Goal: Information Seeking & Learning: Find specific fact

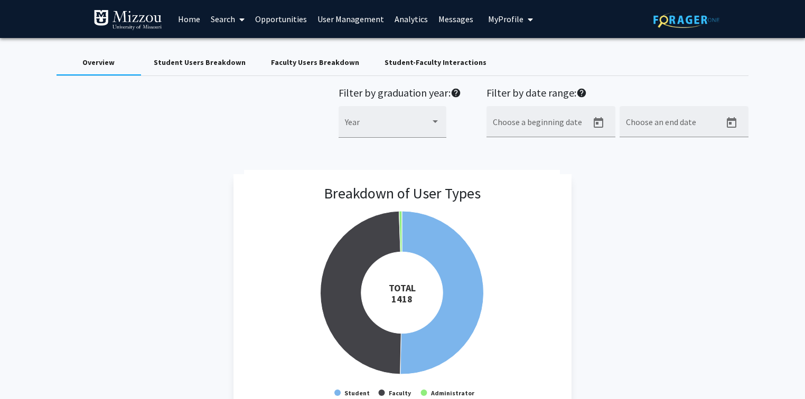
click at [220, 18] on link "Search" at bounding box center [228, 19] width 44 height 37
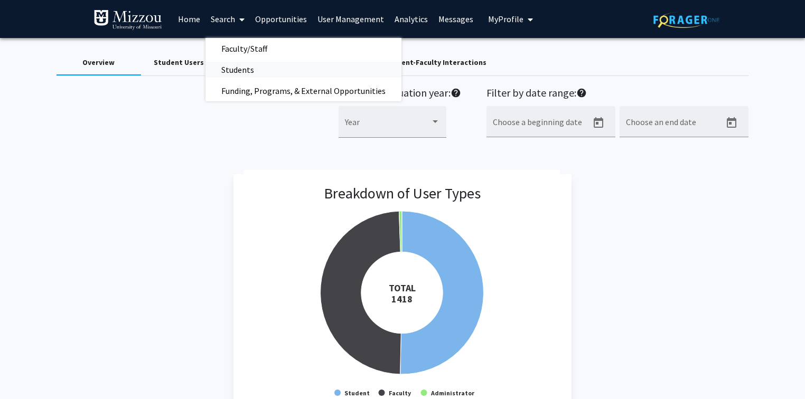
click at [234, 73] on span "Students" at bounding box center [238, 69] width 64 height 21
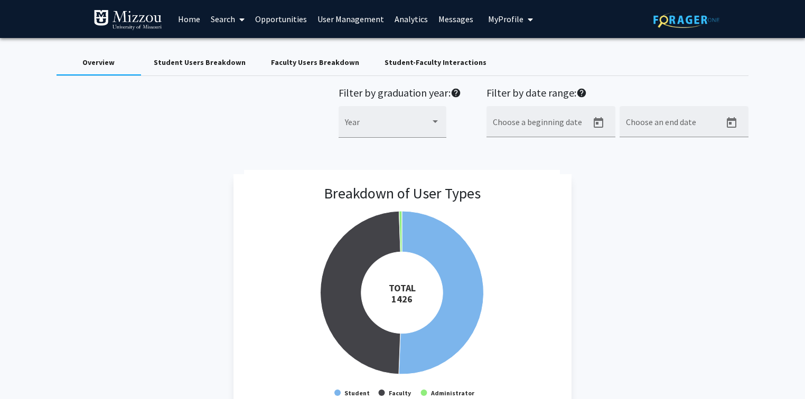
click at [220, 20] on link "Search" at bounding box center [228, 19] width 44 height 37
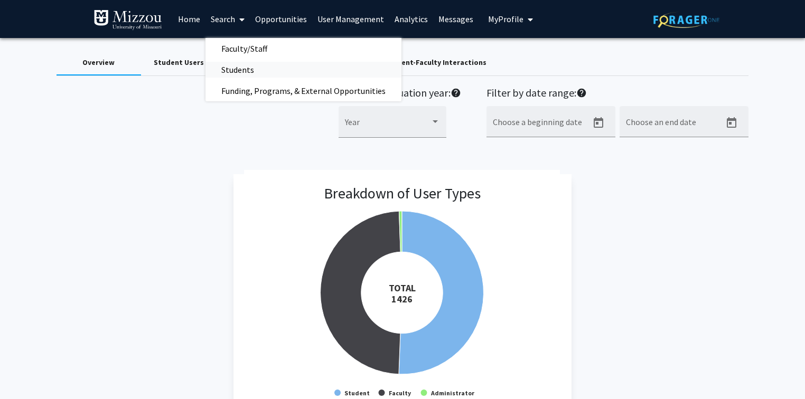
click at [232, 69] on span "Students" at bounding box center [238, 69] width 64 height 21
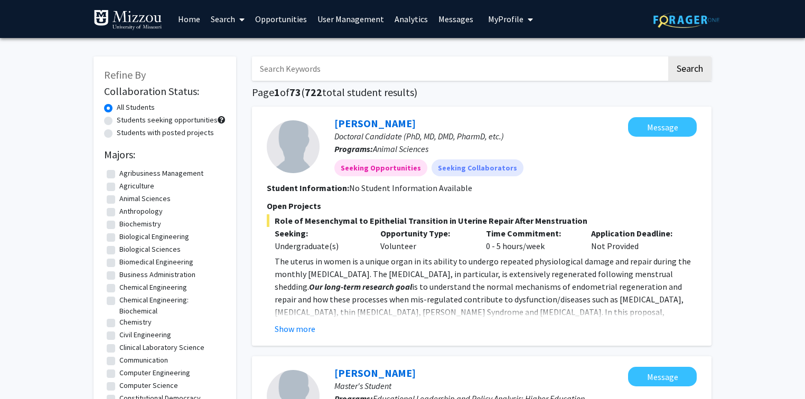
click at [328, 69] on input "Search Keywords" at bounding box center [459, 69] width 415 height 24
click at [668, 57] on button "Search" at bounding box center [689, 69] width 43 height 24
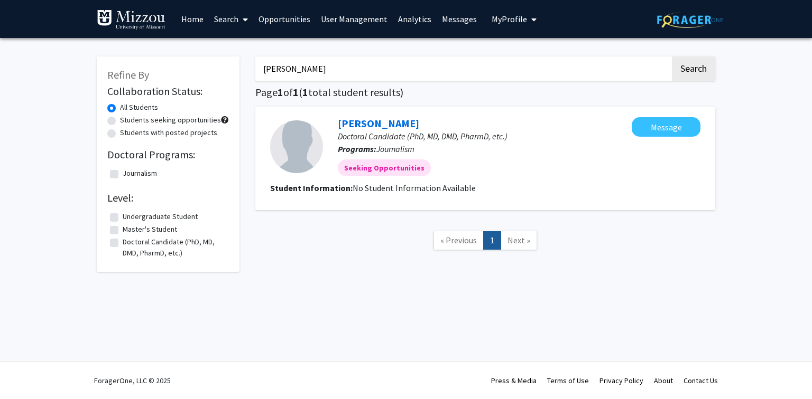
click at [328, 69] on input "[PERSON_NAME]" at bounding box center [462, 69] width 415 height 24
click at [672, 57] on button "Search" at bounding box center [693, 69] width 43 height 24
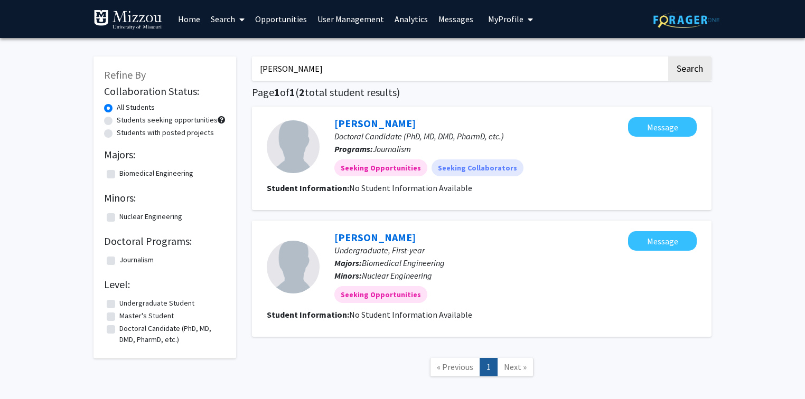
click at [328, 69] on input "[PERSON_NAME]" at bounding box center [459, 69] width 415 height 24
click at [668, 57] on button "Search" at bounding box center [689, 69] width 43 height 24
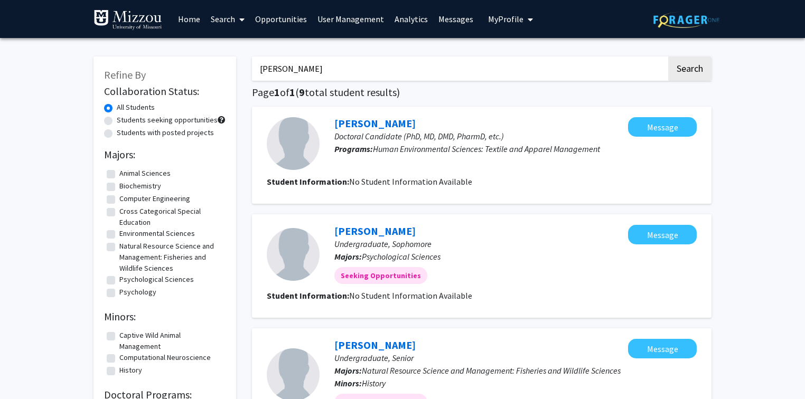
click at [328, 69] on input "[PERSON_NAME]" at bounding box center [459, 69] width 415 height 24
type input "[PERSON_NAME]"
click at [668, 57] on button "Search" at bounding box center [689, 69] width 43 height 24
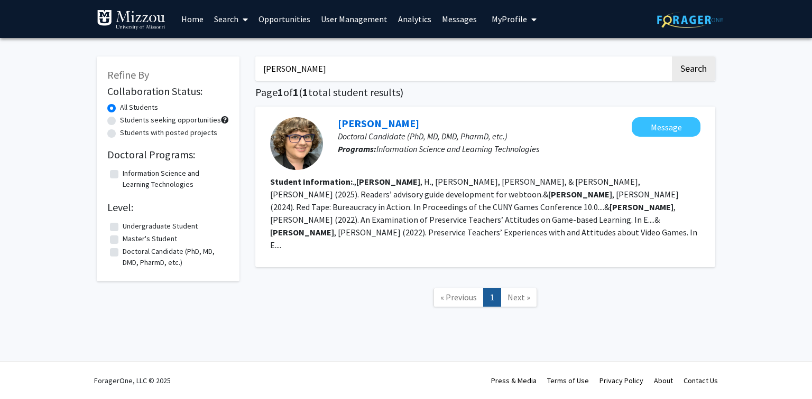
click at [347, 126] on link "[PERSON_NAME]" at bounding box center [378, 123] width 81 height 13
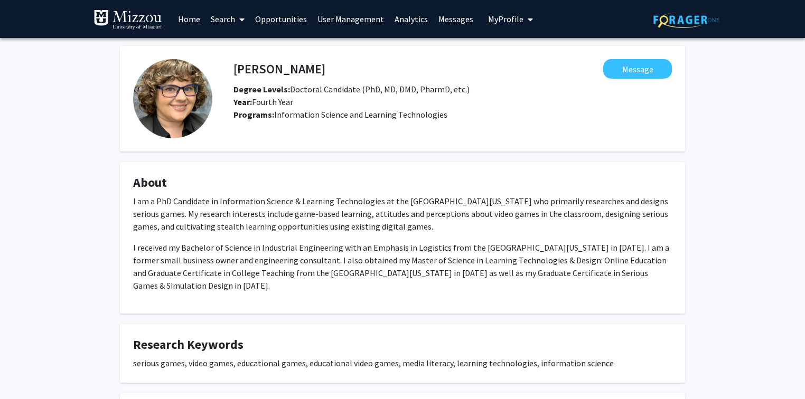
click at [220, 21] on link "Search" at bounding box center [228, 19] width 44 height 37
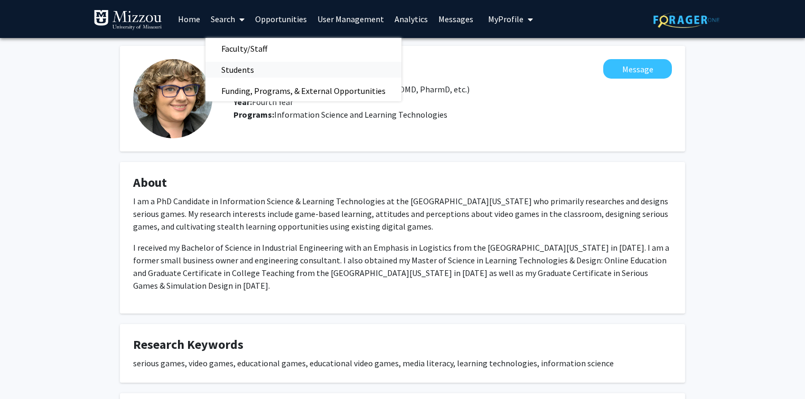
click at [227, 70] on span "Students" at bounding box center [238, 69] width 64 height 21
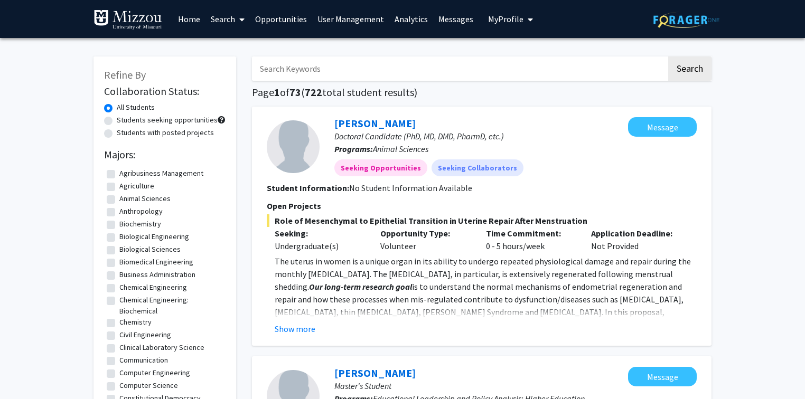
click at [322, 66] on input "Search Keywords" at bounding box center [459, 69] width 415 height 24
click at [668, 57] on button "Search" at bounding box center [689, 69] width 43 height 24
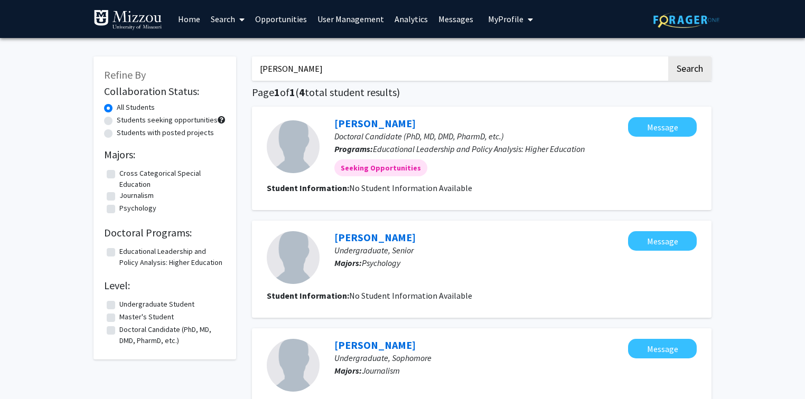
click at [322, 66] on input "[PERSON_NAME]" at bounding box center [459, 69] width 415 height 24
click at [668, 57] on button "Search" at bounding box center [689, 69] width 43 height 24
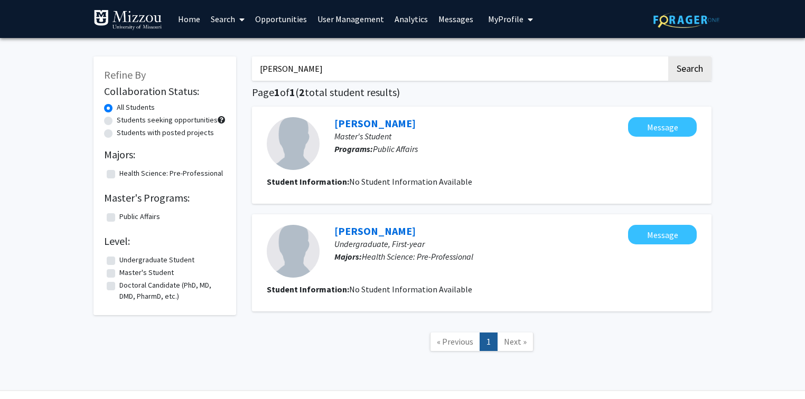
click at [338, 66] on input "[PERSON_NAME]" at bounding box center [459, 69] width 415 height 24
click at [668, 57] on button "Search" at bounding box center [689, 69] width 43 height 24
click at [338, 66] on input "[PERSON_NAME]" at bounding box center [459, 69] width 415 height 24
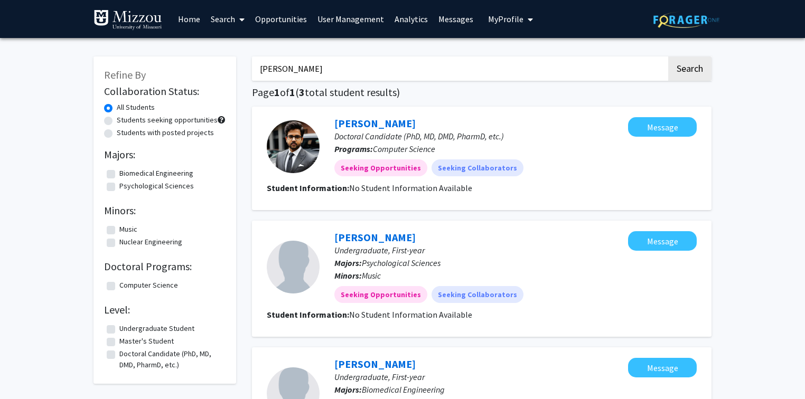
click at [532, 70] on input "[PERSON_NAME]" at bounding box center [459, 69] width 415 height 24
click at [668, 57] on button "Search" at bounding box center [689, 69] width 43 height 24
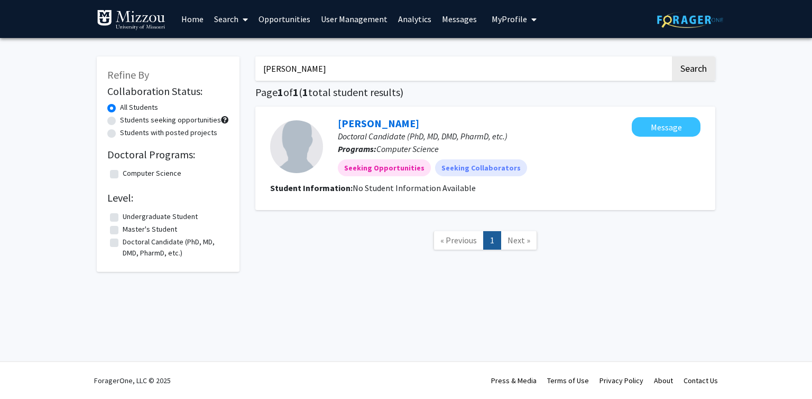
click at [534, 68] on input "[PERSON_NAME]" at bounding box center [462, 69] width 415 height 24
click at [672, 57] on button "Search" at bounding box center [693, 69] width 43 height 24
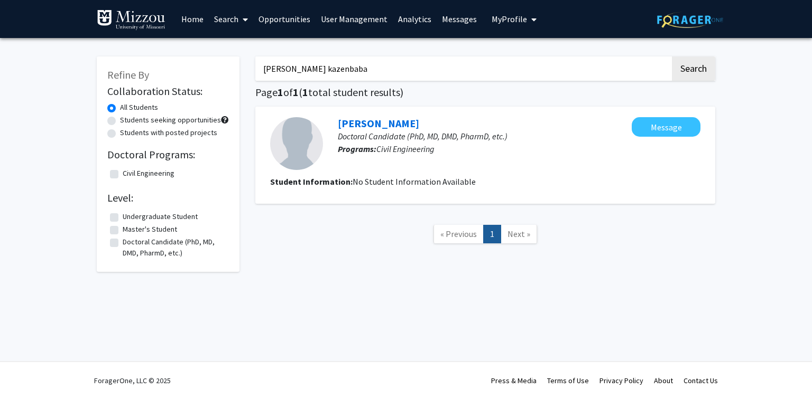
click at [534, 68] on input "[PERSON_NAME] kazenbaba" at bounding box center [462, 69] width 415 height 24
click at [672, 57] on button "Search" at bounding box center [693, 69] width 43 height 24
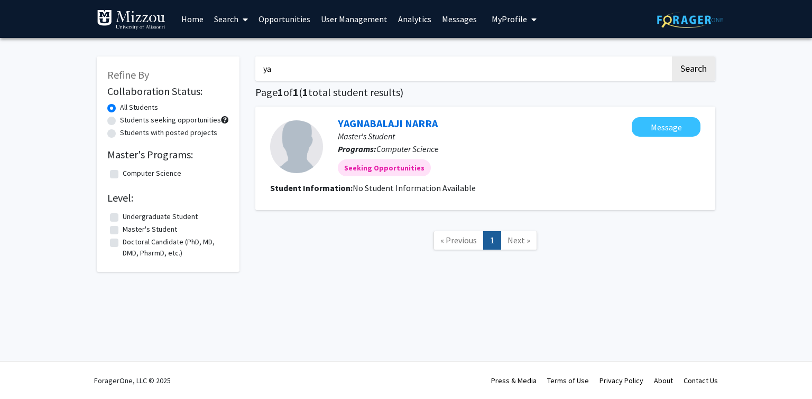
type input "y"
click at [534, 68] on input "Search Keywords" at bounding box center [462, 69] width 415 height 24
click at [672, 57] on button "Search" at bounding box center [693, 69] width 43 height 24
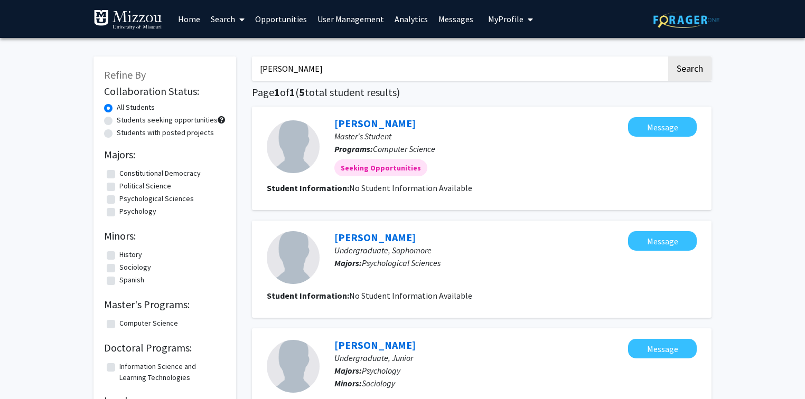
click at [476, 102] on div "[PERSON_NAME] Search Page 1 of 1 ( 5 total student results) [PERSON_NAME] Maste…" at bounding box center [482, 402] width 476 height 712
click at [470, 75] on input "[PERSON_NAME]" at bounding box center [459, 69] width 415 height 24
click at [427, 68] on input "[PERSON_NAME]" at bounding box center [459, 69] width 415 height 24
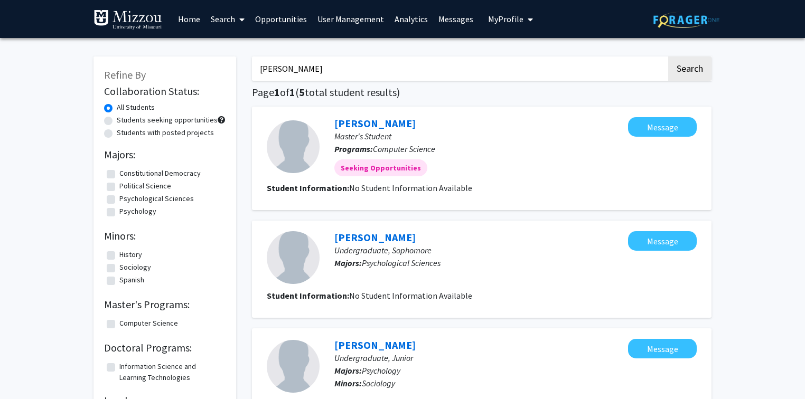
click at [427, 68] on input "[PERSON_NAME]" at bounding box center [459, 69] width 415 height 24
click at [682, 68] on button "Search" at bounding box center [689, 69] width 43 height 24
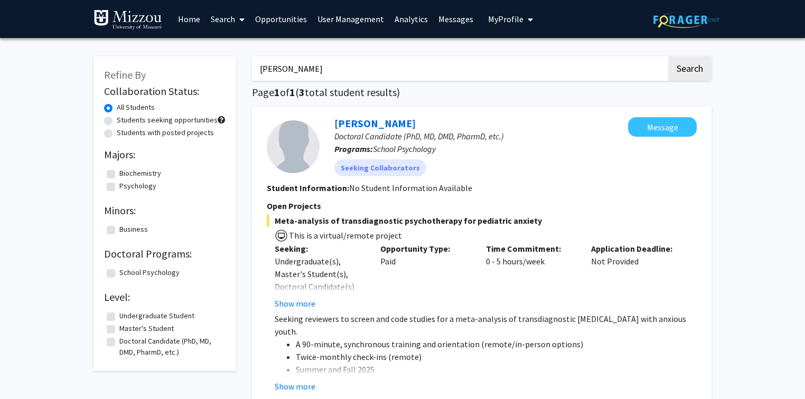
click at [516, 71] on input "[PERSON_NAME]" at bounding box center [459, 69] width 415 height 24
click at [516, 75] on input "[PERSON_NAME]" at bounding box center [459, 69] width 415 height 24
click at [668, 57] on button "Search" at bounding box center [689, 69] width 43 height 24
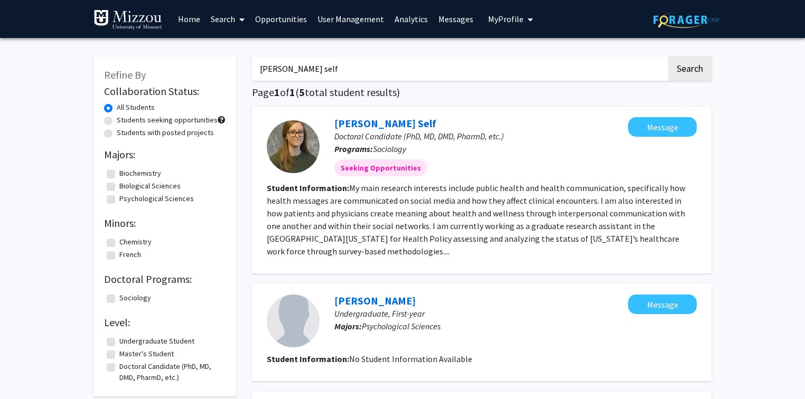
click at [318, 67] on input "[PERSON_NAME] self" at bounding box center [459, 69] width 415 height 24
click at [315, 66] on input "[PERSON_NAME] self" at bounding box center [459, 69] width 415 height 24
click at [315, 71] on input "[PERSON_NAME] self" at bounding box center [459, 69] width 415 height 24
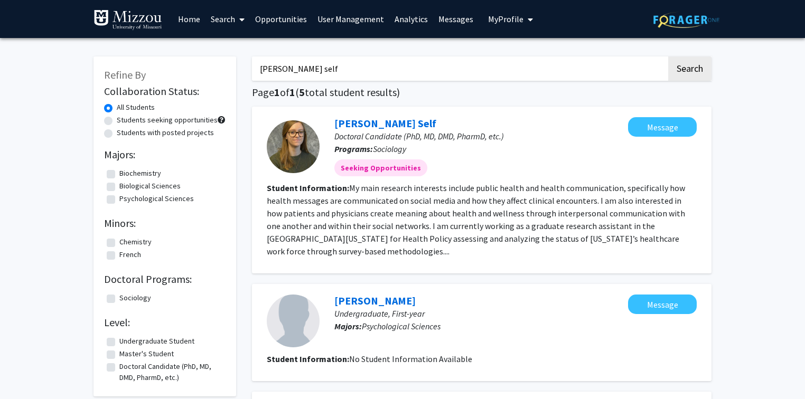
click at [315, 71] on input "[PERSON_NAME] self" at bounding box center [459, 69] width 415 height 24
click at [668, 57] on button "Search" at bounding box center [689, 69] width 43 height 24
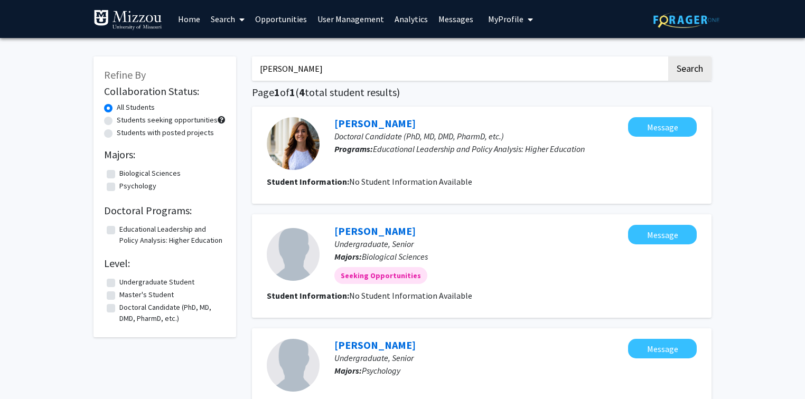
click at [324, 68] on input "[PERSON_NAME]" at bounding box center [459, 69] width 415 height 24
type input "[PERSON_NAME]"
click at [668, 57] on button "Search" at bounding box center [689, 69] width 43 height 24
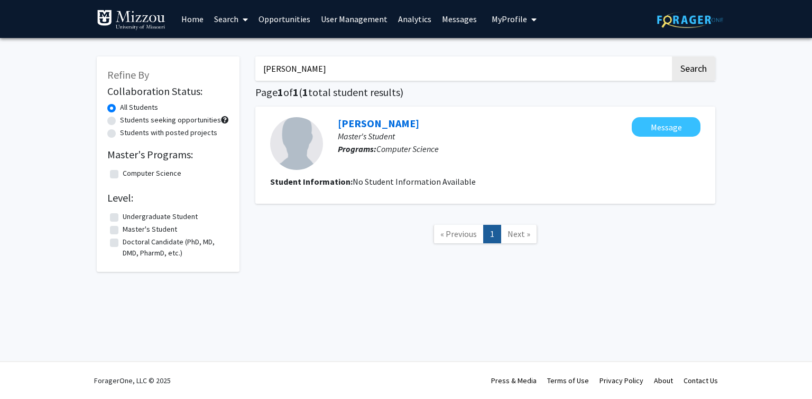
click at [313, 68] on input "[PERSON_NAME]" at bounding box center [462, 69] width 415 height 24
type input "[PERSON_NAME]"
click at [672, 57] on button "Search" at bounding box center [693, 69] width 43 height 24
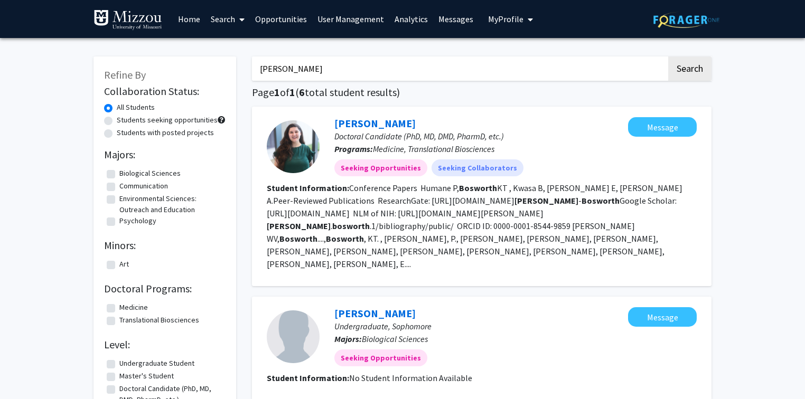
click at [342, 68] on input "[PERSON_NAME]" at bounding box center [459, 69] width 415 height 24
click at [668, 57] on button "Search" at bounding box center [689, 69] width 43 height 24
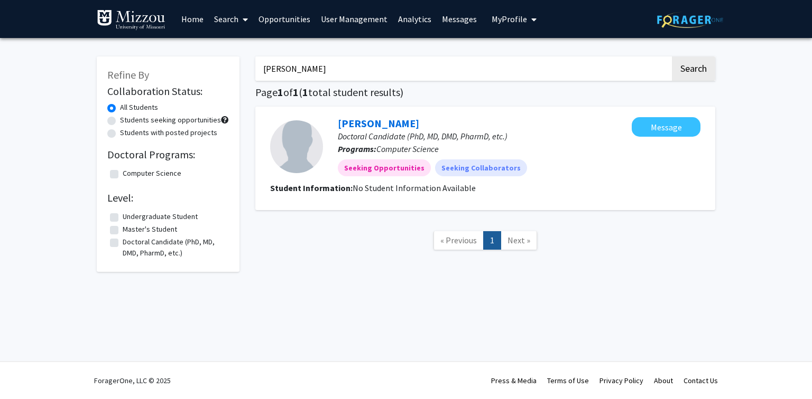
click at [339, 66] on input "[PERSON_NAME]" at bounding box center [462, 69] width 415 height 24
type input "[PERSON_NAME]"
click at [672, 57] on button "Search" at bounding box center [693, 69] width 43 height 24
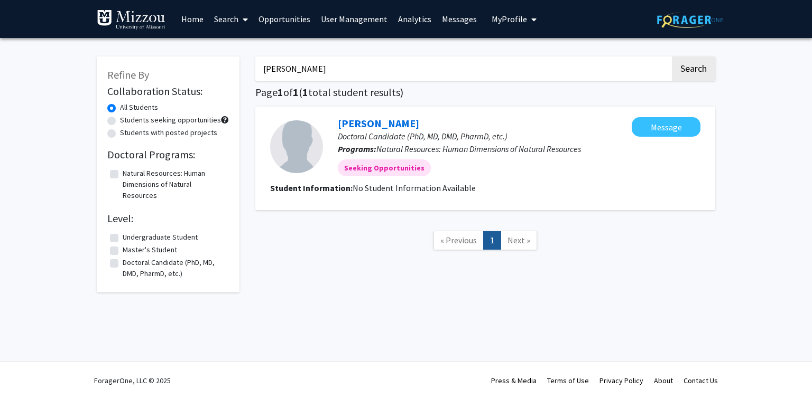
click at [339, 66] on input "[PERSON_NAME]" at bounding box center [462, 69] width 415 height 24
type input "[PERSON_NAME]"
click at [672, 57] on button "Search" at bounding box center [693, 69] width 43 height 24
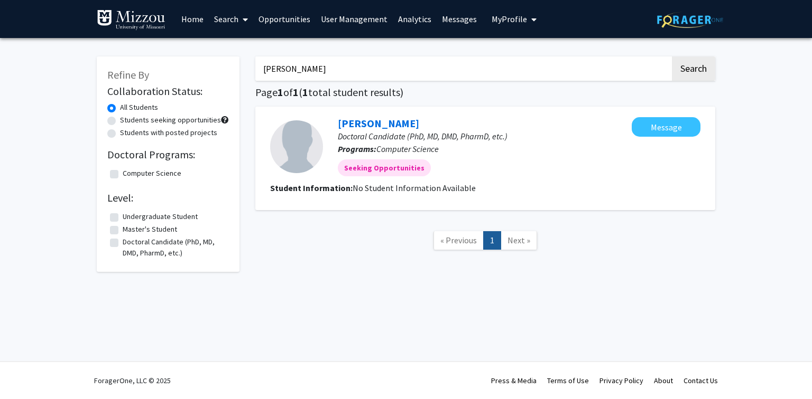
click at [342, 66] on input "[PERSON_NAME]" at bounding box center [462, 69] width 415 height 24
type input "[PERSON_NAME]"
click at [672, 57] on button "Search" at bounding box center [693, 69] width 43 height 24
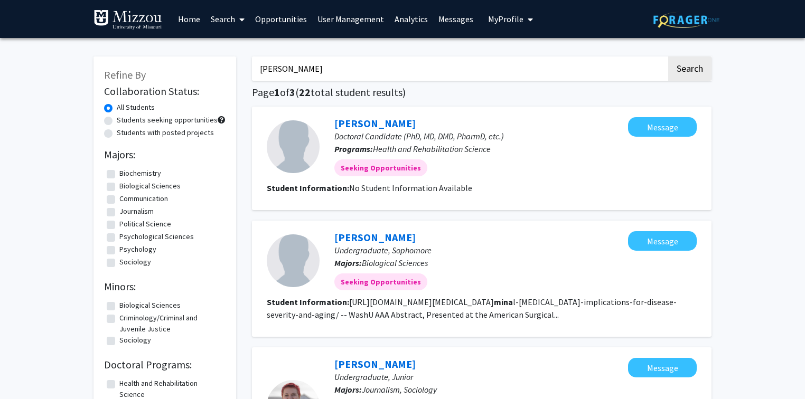
click at [408, 68] on input "[PERSON_NAME]" at bounding box center [459, 69] width 415 height 24
click at [668, 57] on button "Search" at bounding box center [689, 69] width 43 height 24
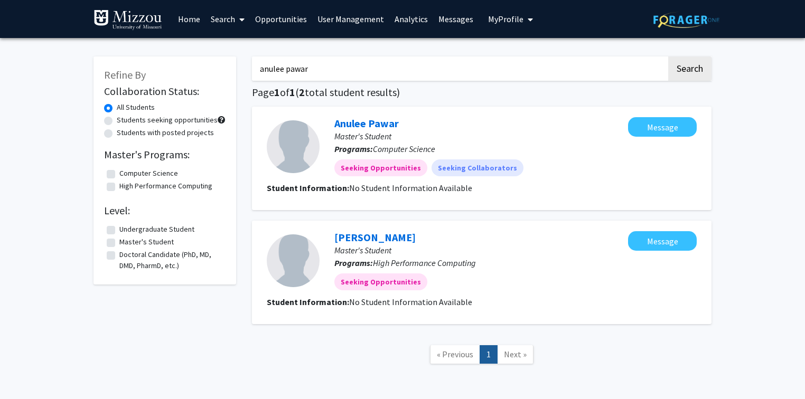
click at [408, 68] on input "anulee pawar" at bounding box center [459, 69] width 415 height 24
click at [402, 69] on input "anulee pawar" at bounding box center [459, 69] width 415 height 24
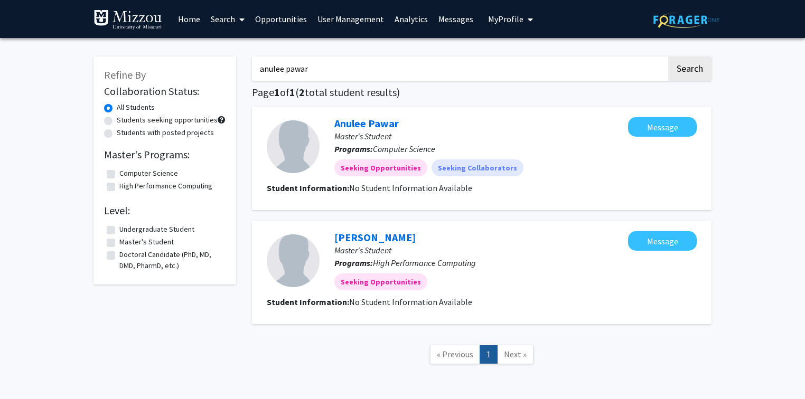
click at [402, 69] on input "anulee pawar" at bounding box center [459, 69] width 415 height 24
click at [668, 57] on button "Search" at bounding box center [689, 69] width 43 height 24
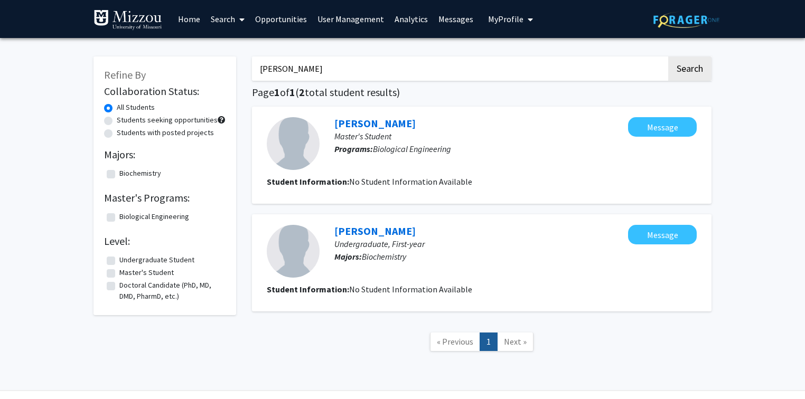
click at [402, 69] on input "[PERSON_NAME]" at bounding box center [459, 69] width 415 height 24
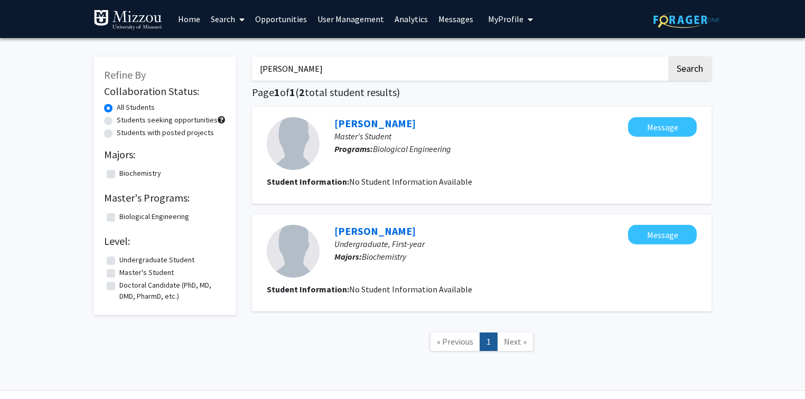
click at [668, 57] on button "Search" at bounding box center [689, 69] width 43 height 24
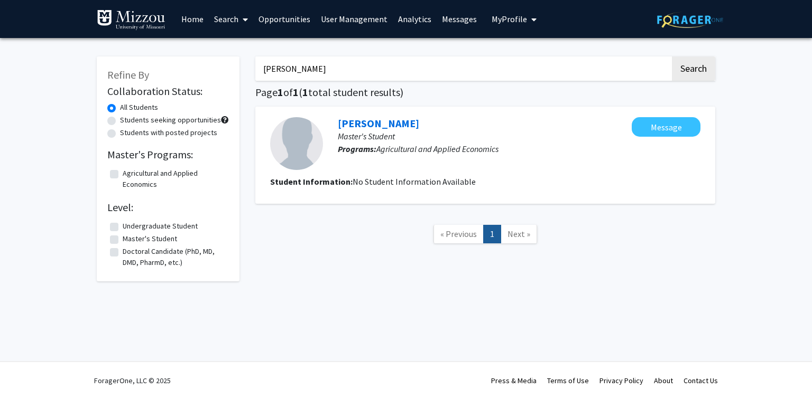
click at [391, 70] on input "[PERSON_NAME]" at bounding box center [462, 69] width 415 height 24
type input "[PERSON_NAME]"
click at [672, 57] on button "Search" at bounding box center [693, 69] width 43 height 24
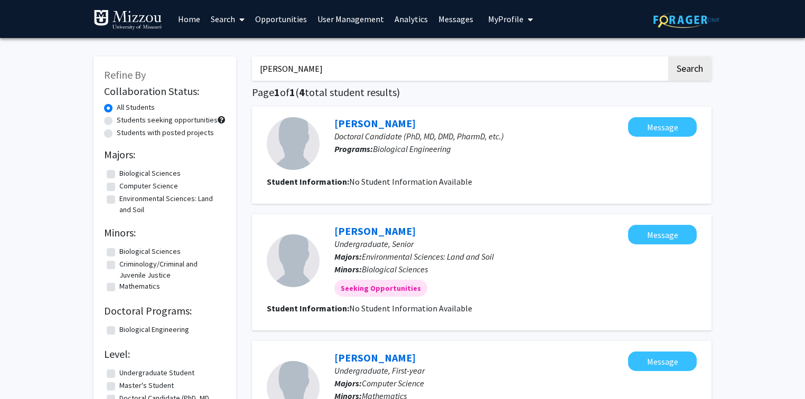
click at [391, 70] on input "[PERSON_NAME]" at bounding box center [459, 69] width 415 height 24
type input "[PERSON_NAME]"
click at [668, 57] on button "Search" at bounding box center [689, 69] width 43 height 24
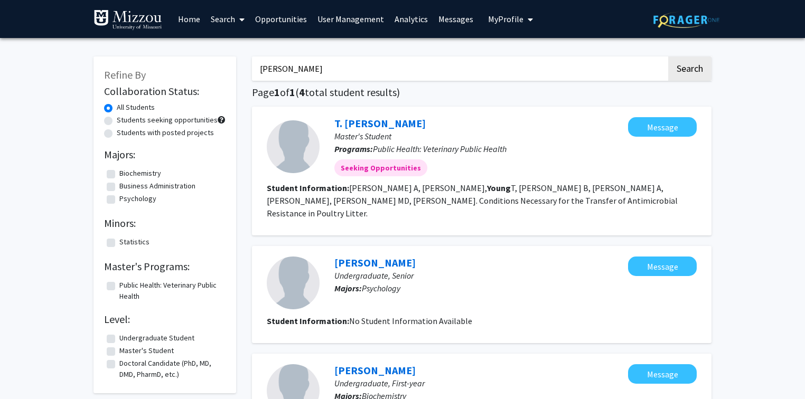
click at [366, 63] on input "[PERSON_NAME]" at bounding box center [459, 69] width 415 height 24
type input "[PERSON_NAME]"
click at [668, 57] on button "Search" at bounding box center [689, 69] width 43 height 24
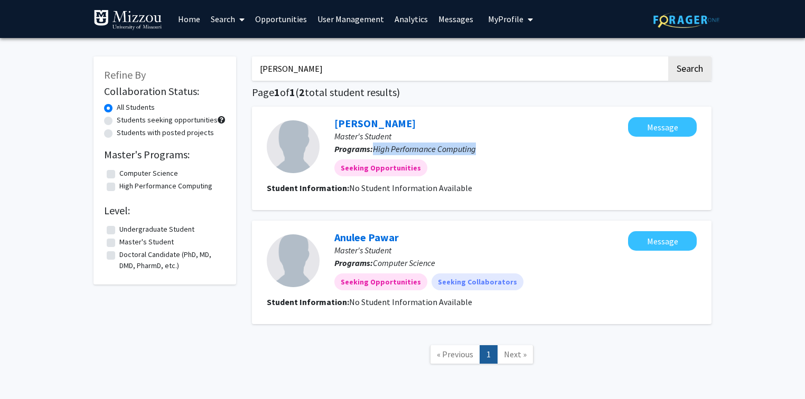
drag, startPoint x: 478, startPoint y: 150, endPoint x: 375, endPoint y: 150, distance: 103.0
click at [375, 150] on p "Programs: High Performance Computing" at bounding box center [481, 149] width 294 height 13
copy span "High Performance Computing"
click at [310, 67] on input "[PERSON_NAME]" at bounding box center [459, 69] width 415 height 24
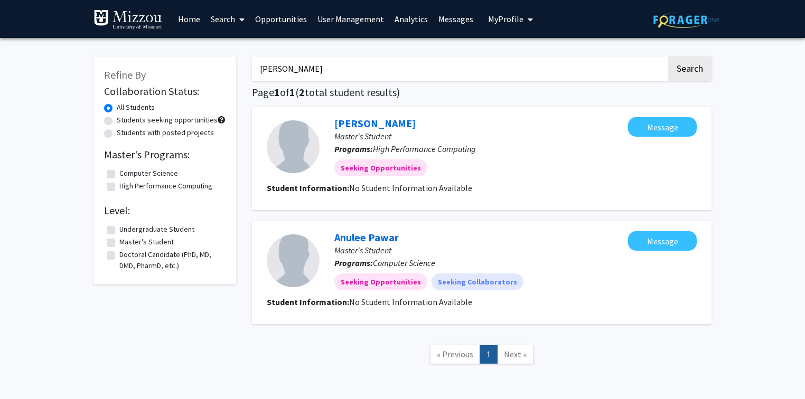
click at [310, 67] on input "[PERSON_NAME]" at bounding box center [459, 69] width 415 height 24
click at [668, 57] on button "Search" at bounding box center [689, 69] width 43 height 24
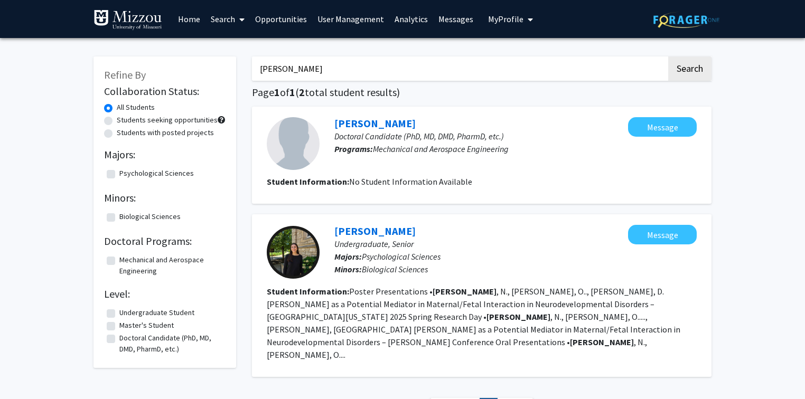
click at [309, 67] on input "[PERSON_NAME]" at bounding box center [459, 69] width 415 height 24
click at [668, 57] on button "Search" at bounding box center [689, 69] width 43 height 24
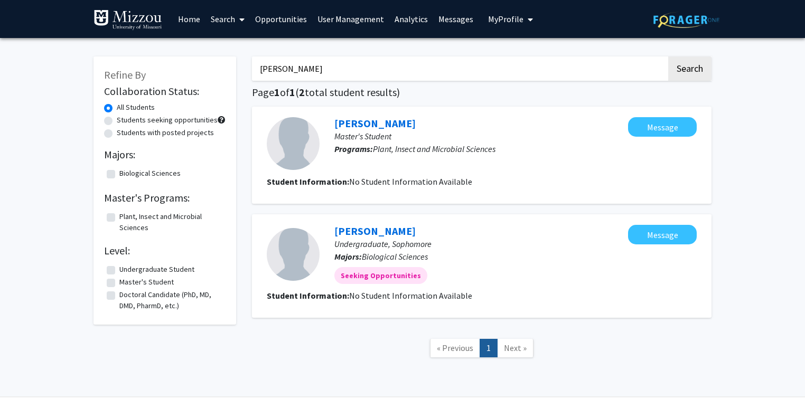
click at [467, 72] on input "[PERSON_NAME]" at bounding box center [459, 69] width 415 height 24
click at [668, 57] on button "Search" at bounding box center [689, 69] width 43 height 24
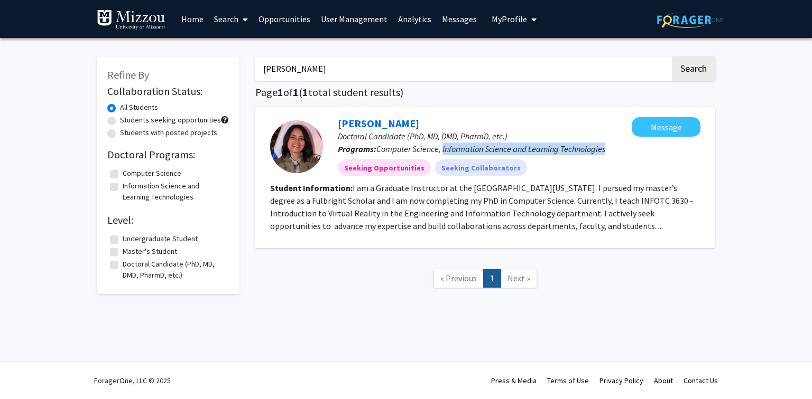
drag, startPoint x: 609, startPoint y: 147, endPoint x: 442, endPoint y: 150, distance: 167.0
click at [442, 150] on p "Programs: Computer Science, Information Science and Learning Technologies" at bounding box center [485, 149] width 294 height 13
copy span "Information Science and Learning Technologies"
click at [368, 70] on input "[PERSON_NAME]" at bounding box center [462, 69] width 415 height 24
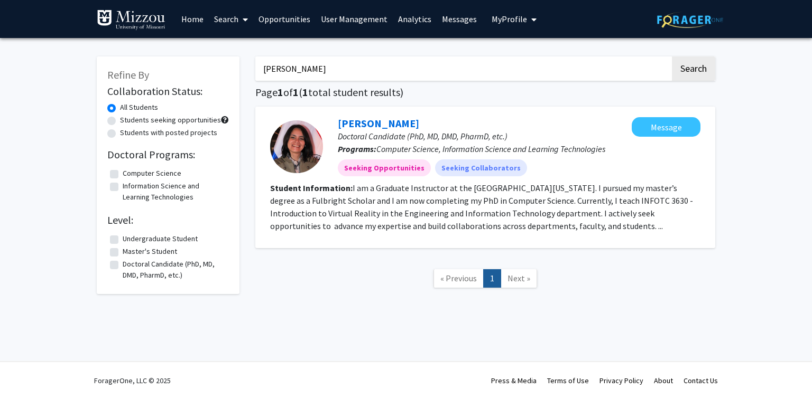
click at [368, 70] on input "[PERSON_NAME]" at bounding box center [462, 69] width 415 height 24
click at [672, 57] on button "Search" at bounding box center [693, 69] width 43 height 24
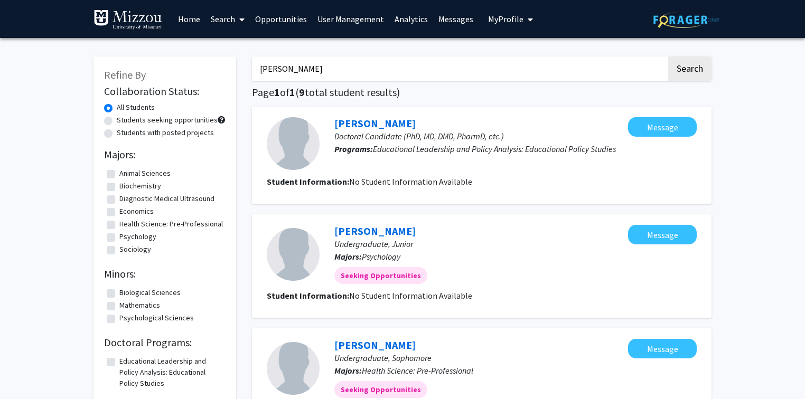
click at [360, 70] on input "[PERSON_NAME]" at bounding box center [459, 69] width 415 height 24
click at [668, 57] on button "Search" at bounding box center [689, 69] width 43 height 24
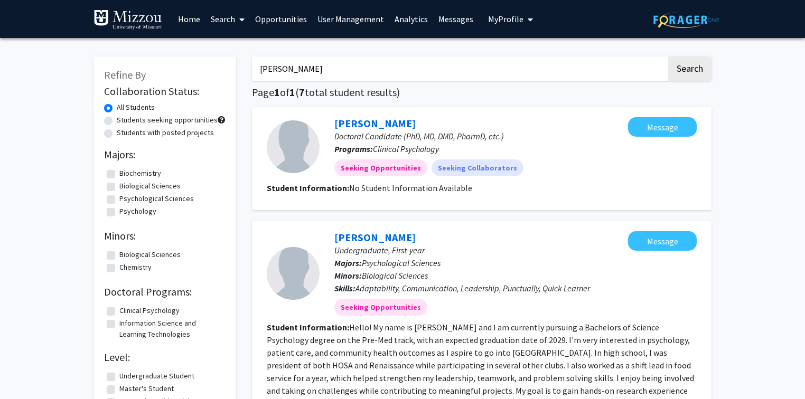
click at [361, 70] on input "[PERSON_NAME]" at bounding box center [459, 69] width 415 height 24
click at [668, 57] on button "Search" at bounding box center [689, 69] width 43 height 24
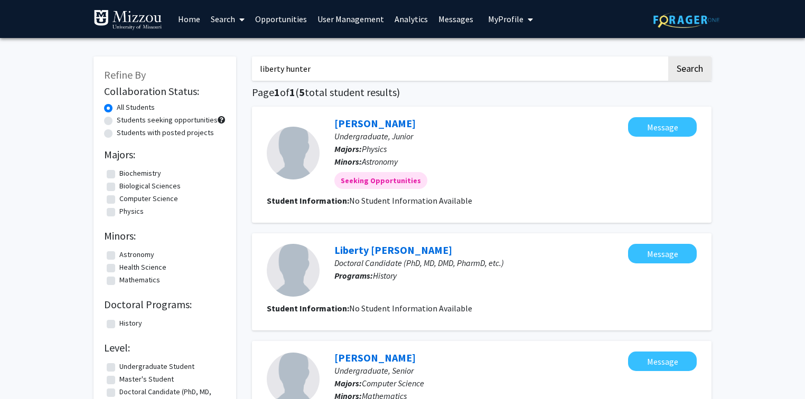
click at [486, 72] on input "liberty hunter" at bounding box center [459, 69] width 415 height 24
type input "[PERSON_NAME]"
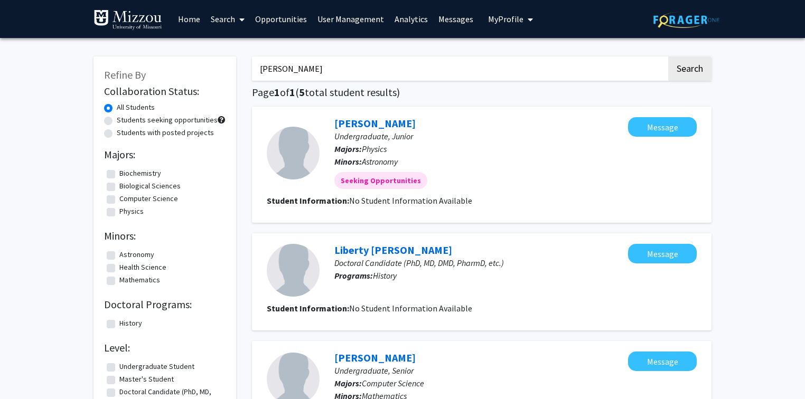
click at [668, 57] on button "Search" at bounding box center [689, 69] width 43 height 24
